Goal: Navigation & Orientation: Understand site structure

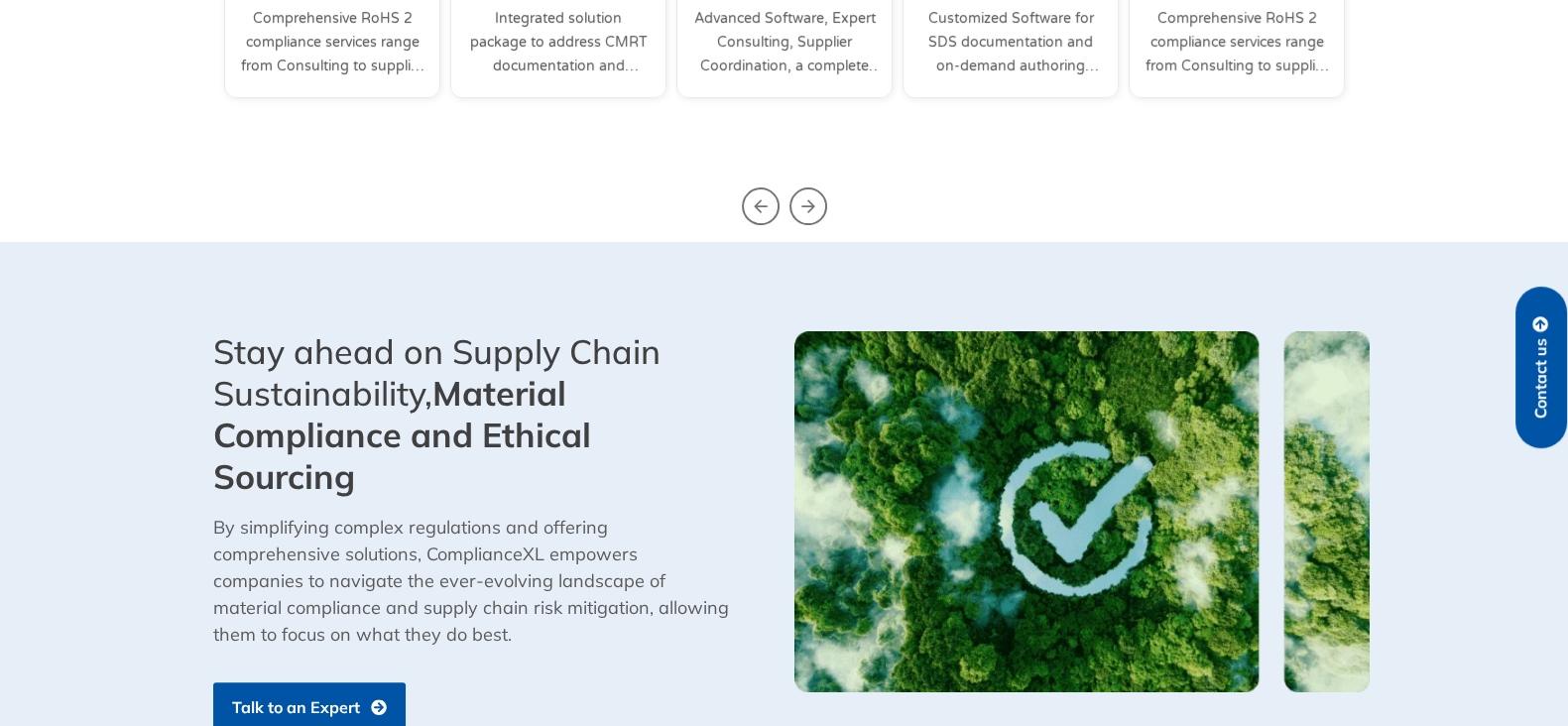
scroll to position [1138, 0]
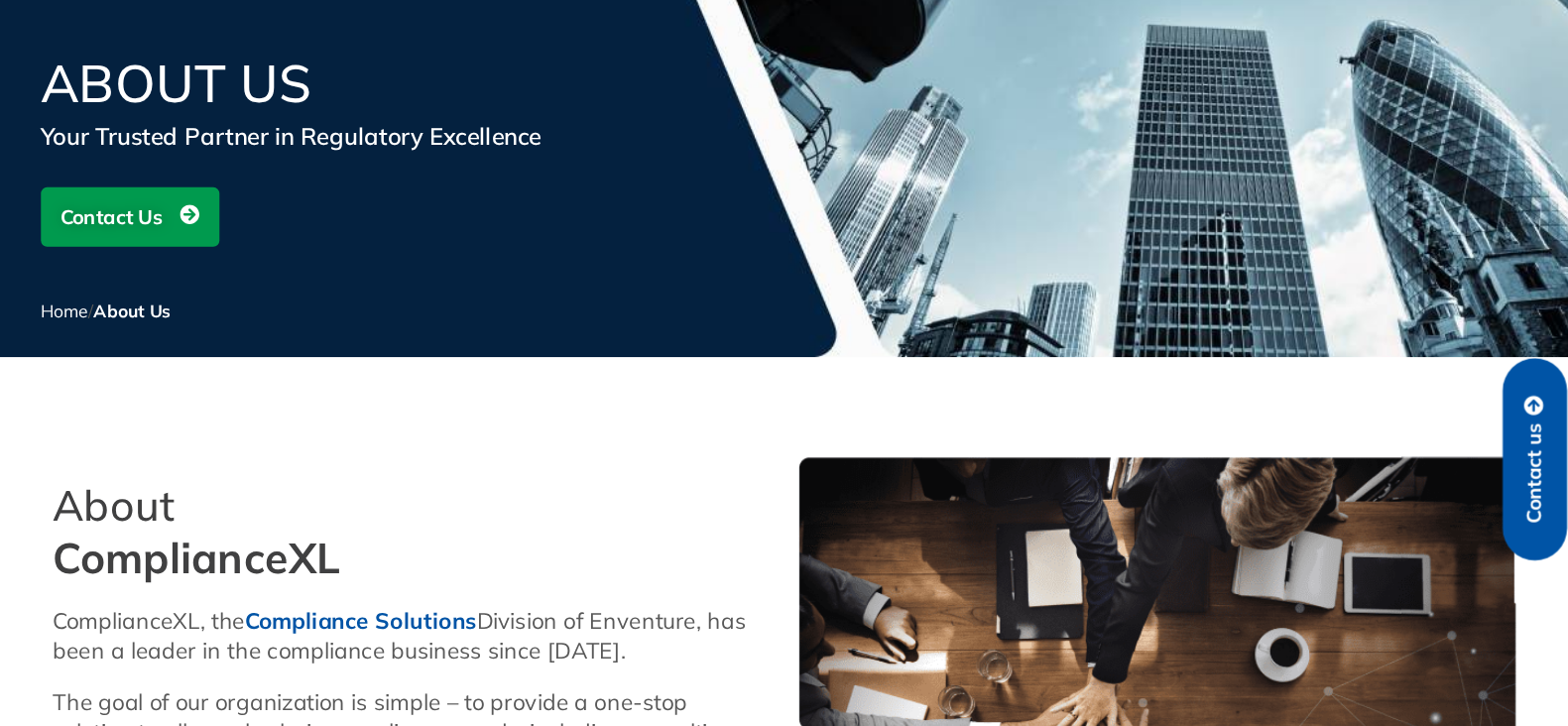
scroll to position [197, 0]
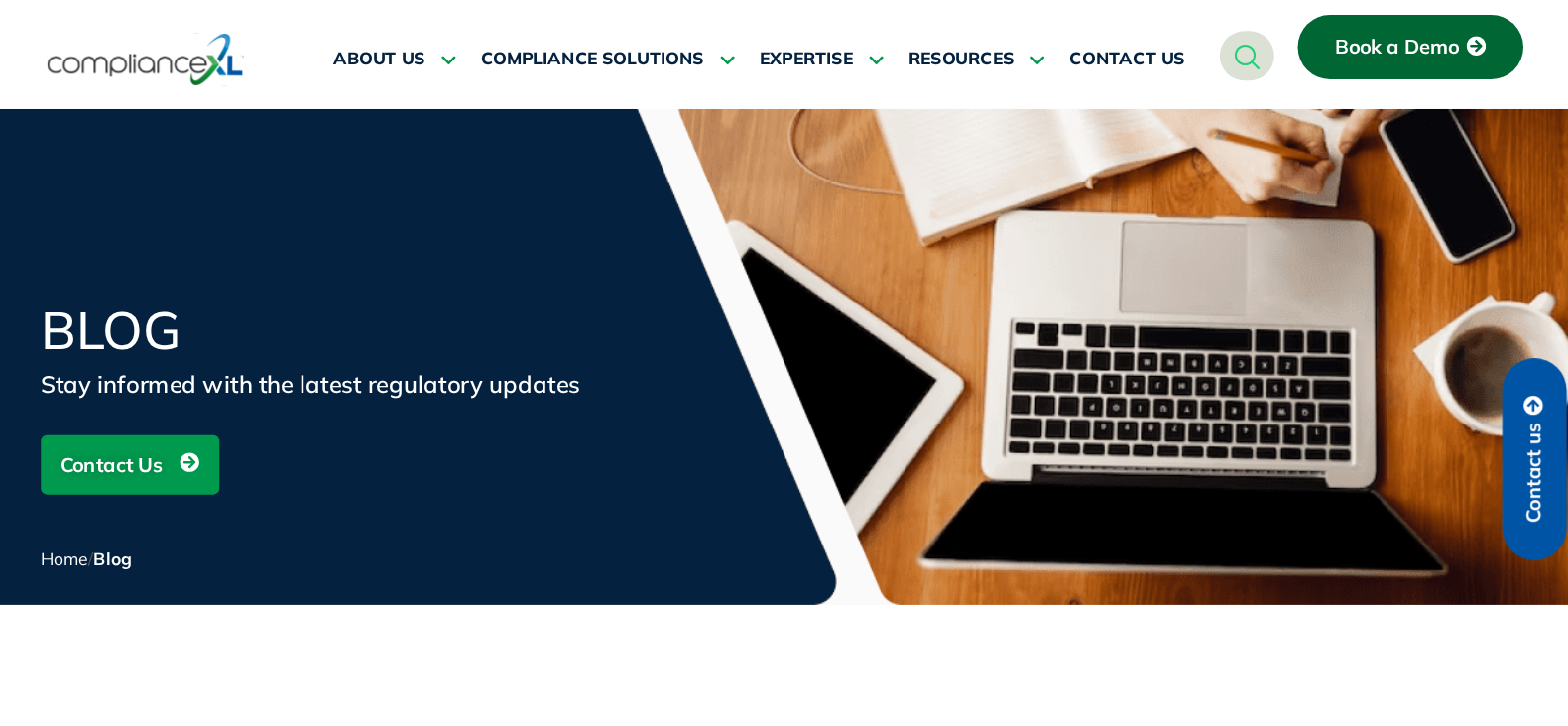
scroll to position [520, 0]
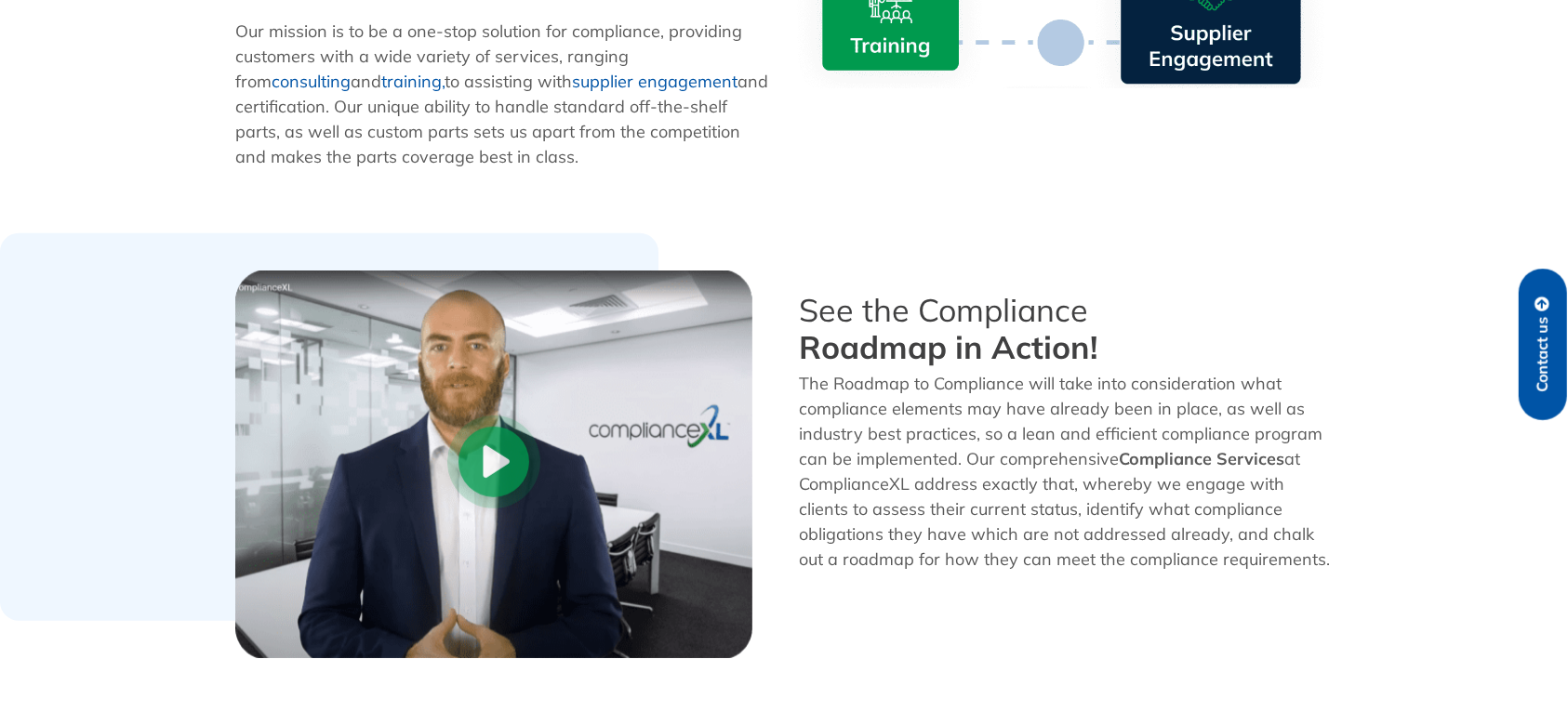
scroll to position [1875, 0]
